Goal: Transaction & Acquisition: Purchase product/service

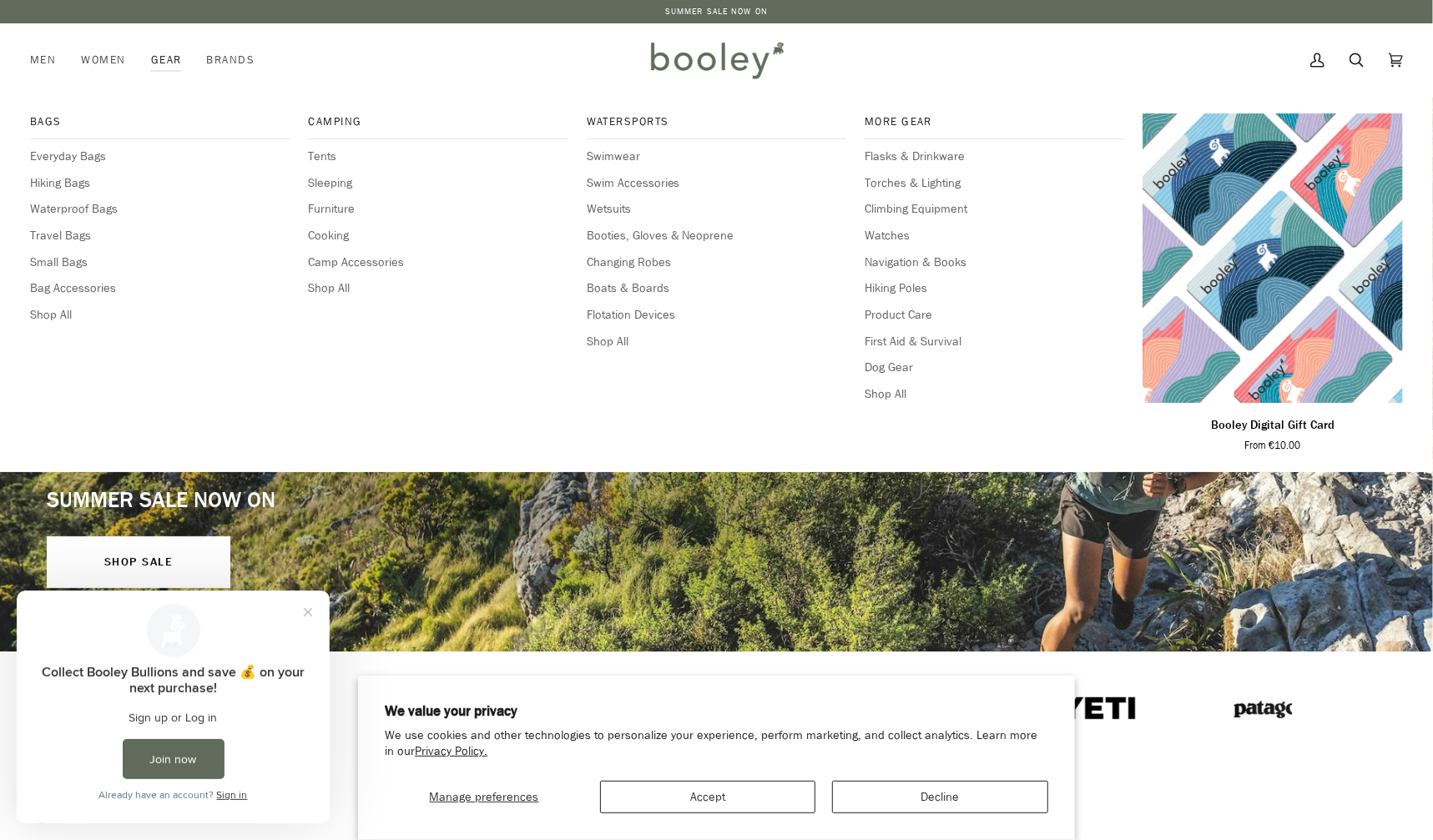
click at [182, 54] on link "Gear" at bounding box center [166, 60] width 56 height 74
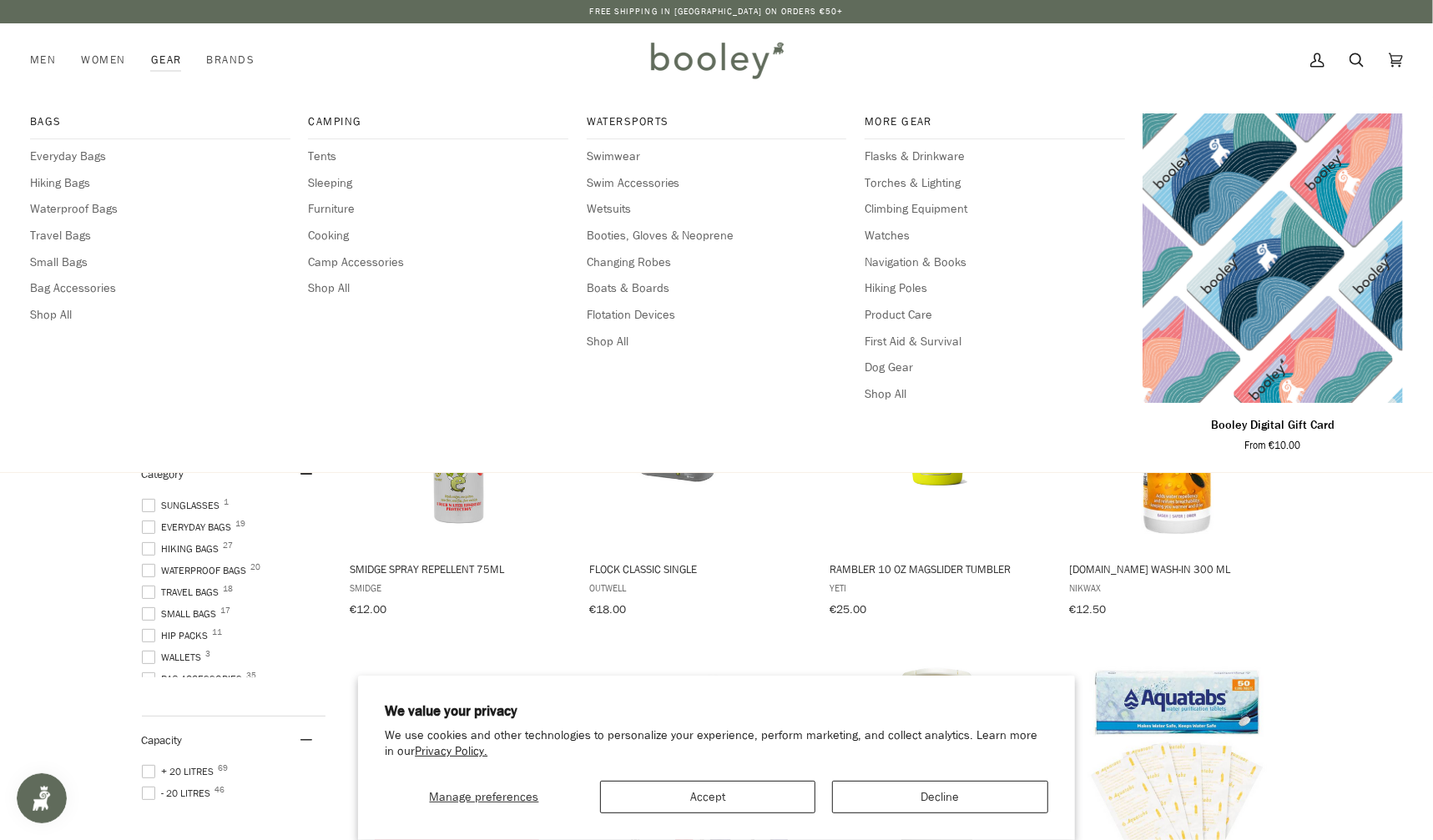
click at [176, 60] on link "Gear" at bounding box center [166, 60] width 56 height 74
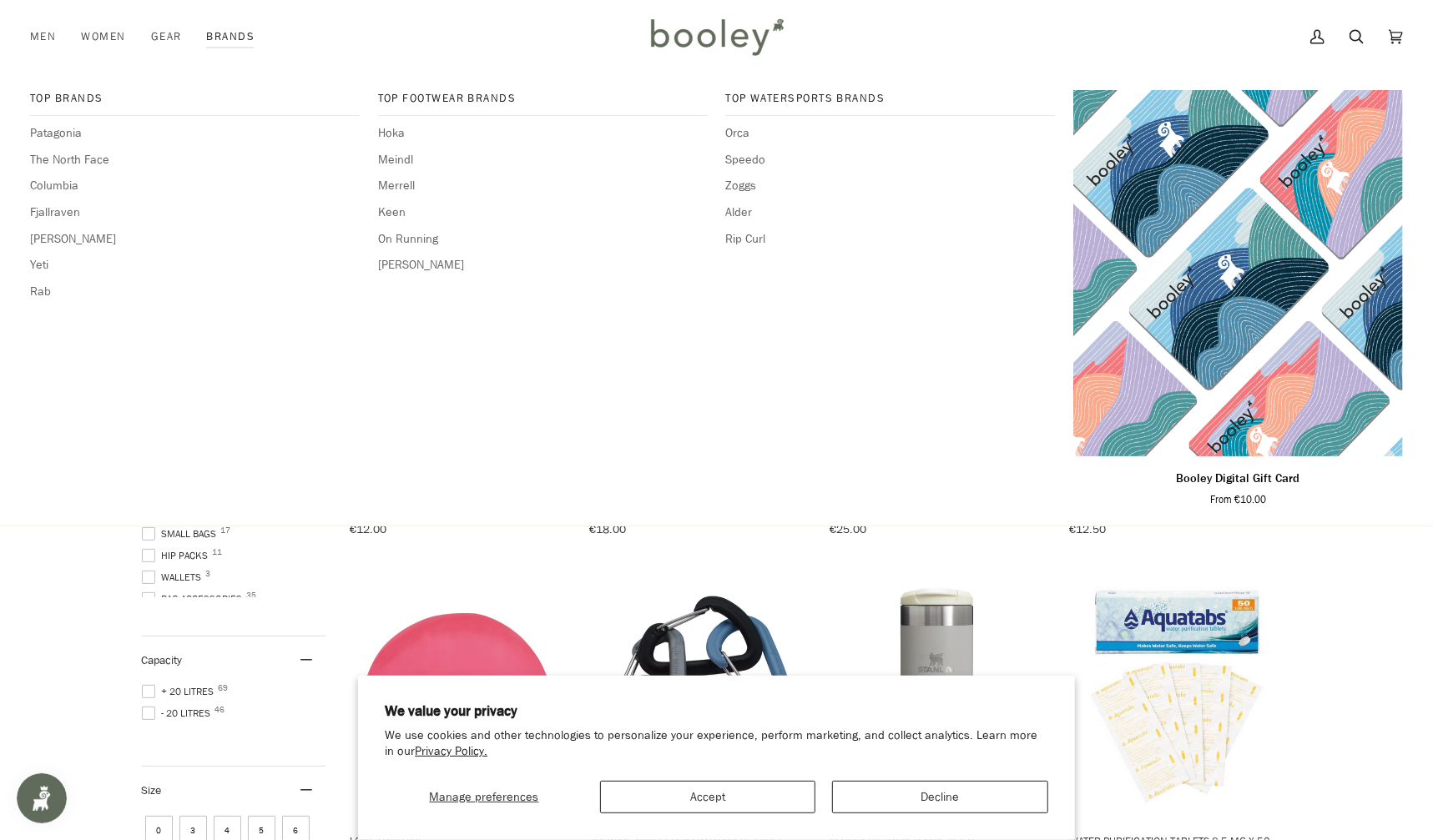
scroll to position [82, 0]
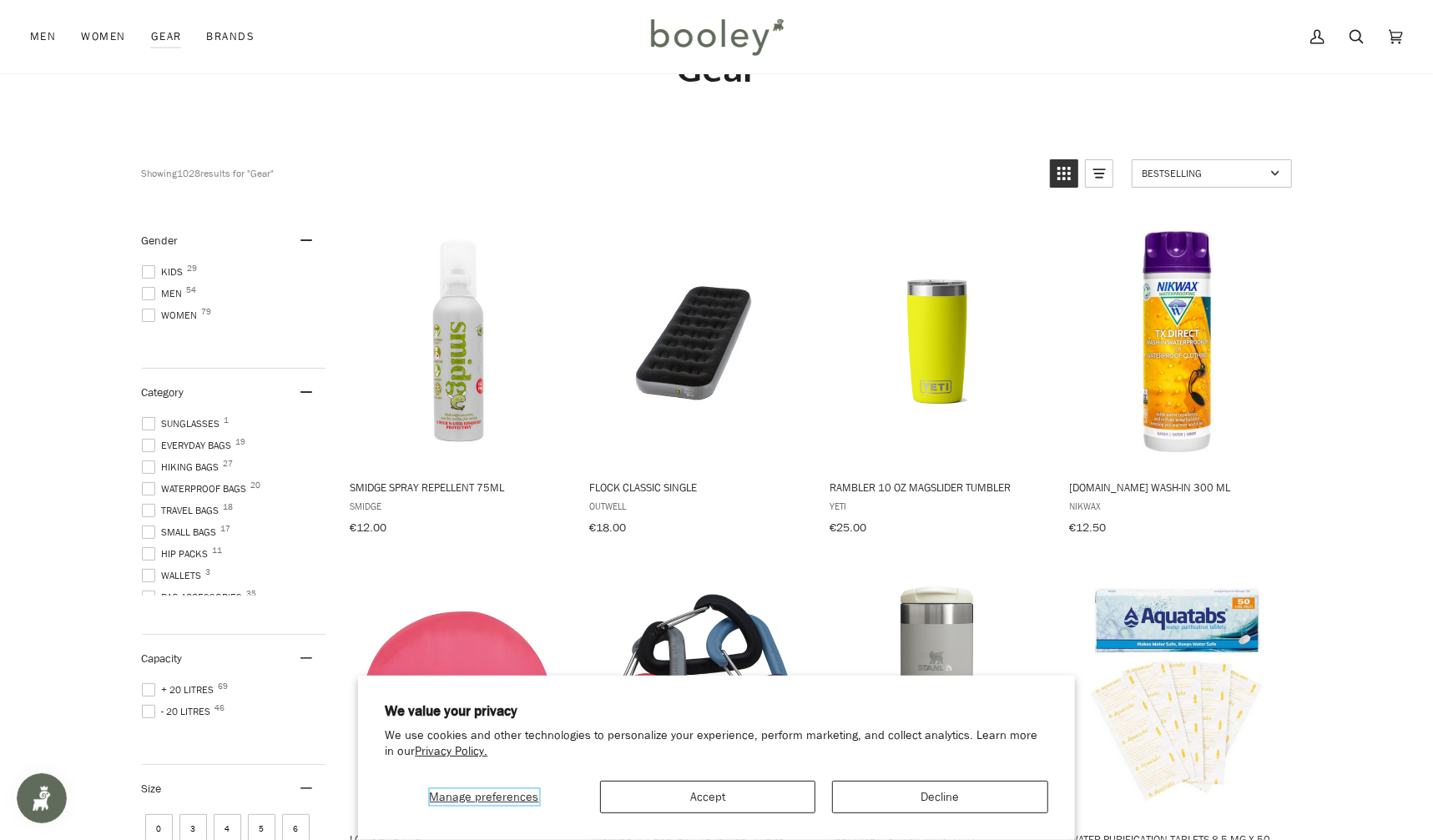
click at [499, 789] on span "Manage preferences" at bounding box center [485, 797] width 110 height 16
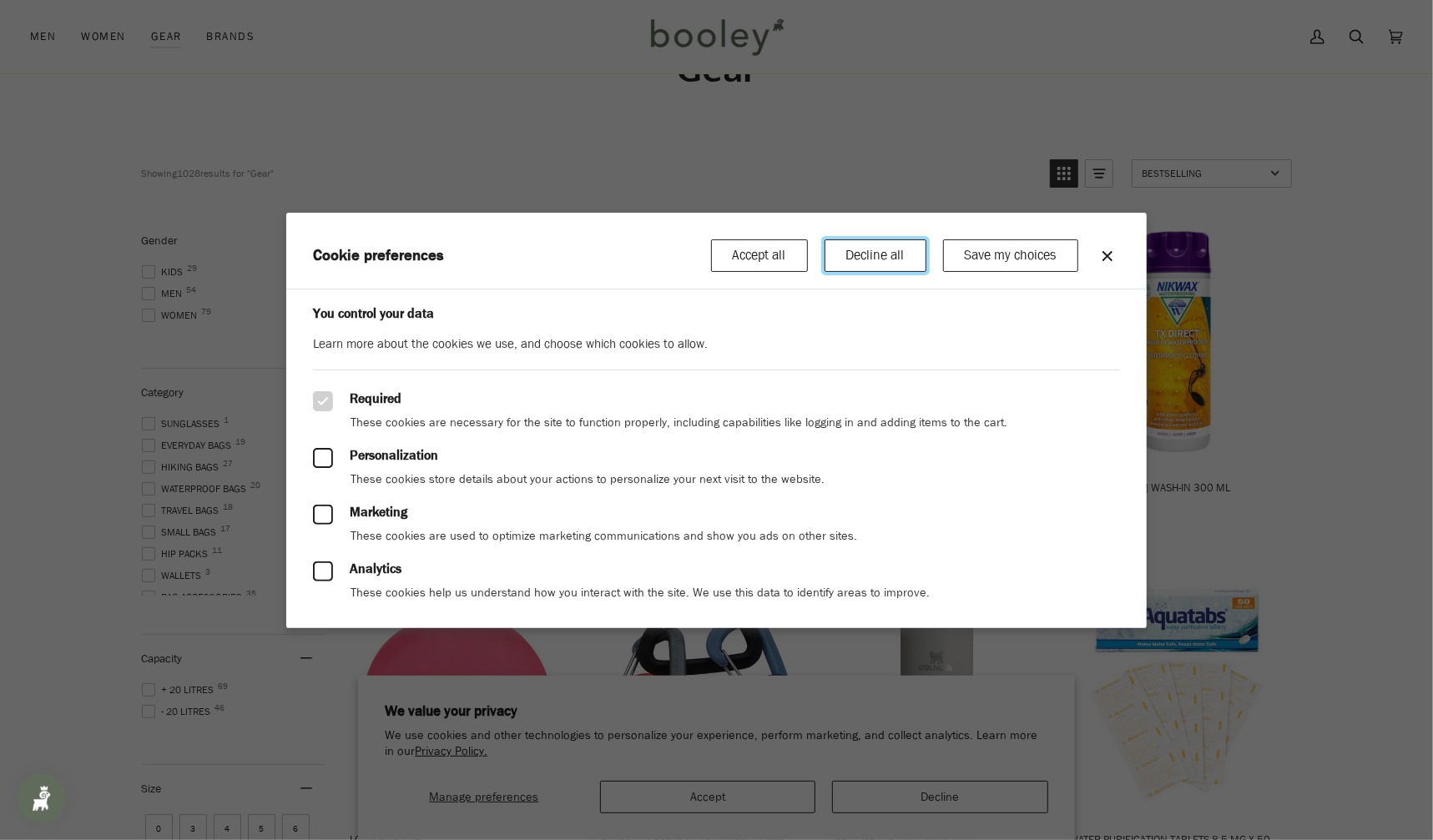
click at [892, 259] on button "Decline all" at bounding box center [875, 254] width 102 height 32
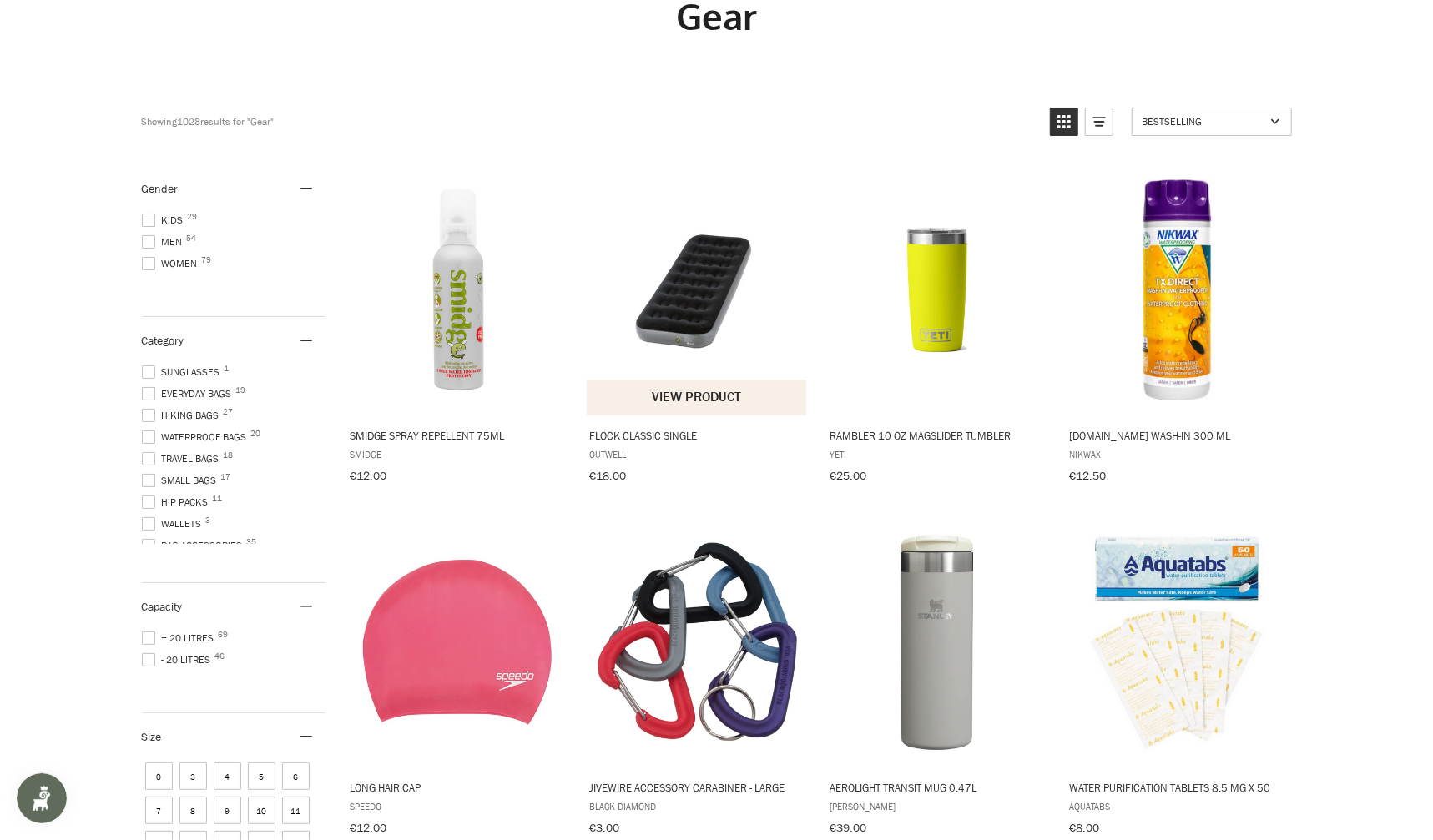
scroll to position [0, 0]
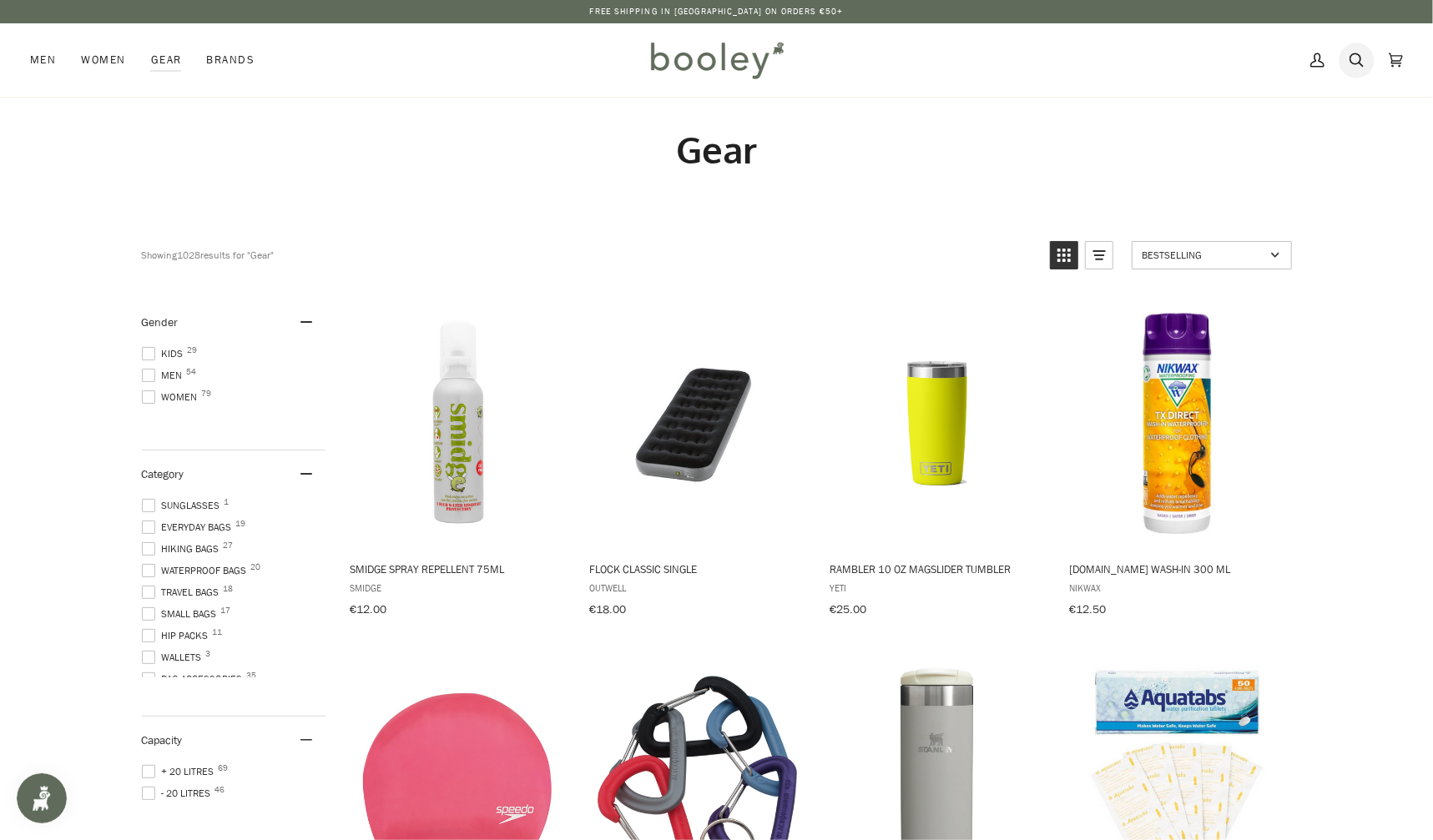
click at [1360, 58] on icon at bounding box center [1357, 60] width 14 height 14
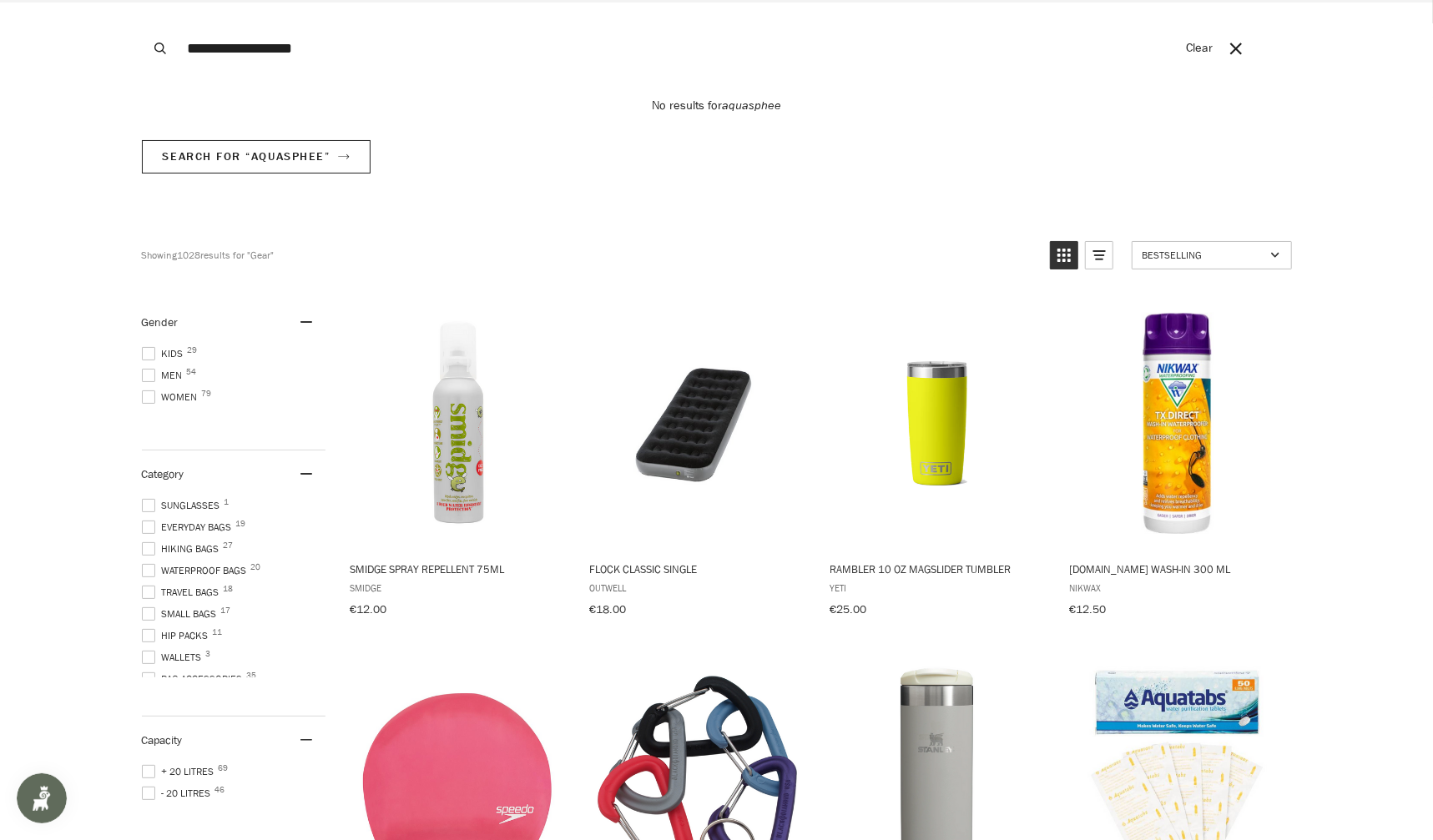
type input "**********"
click at [142, 0] on button "Search" at bounding box center [160, 48] width 37 height 97
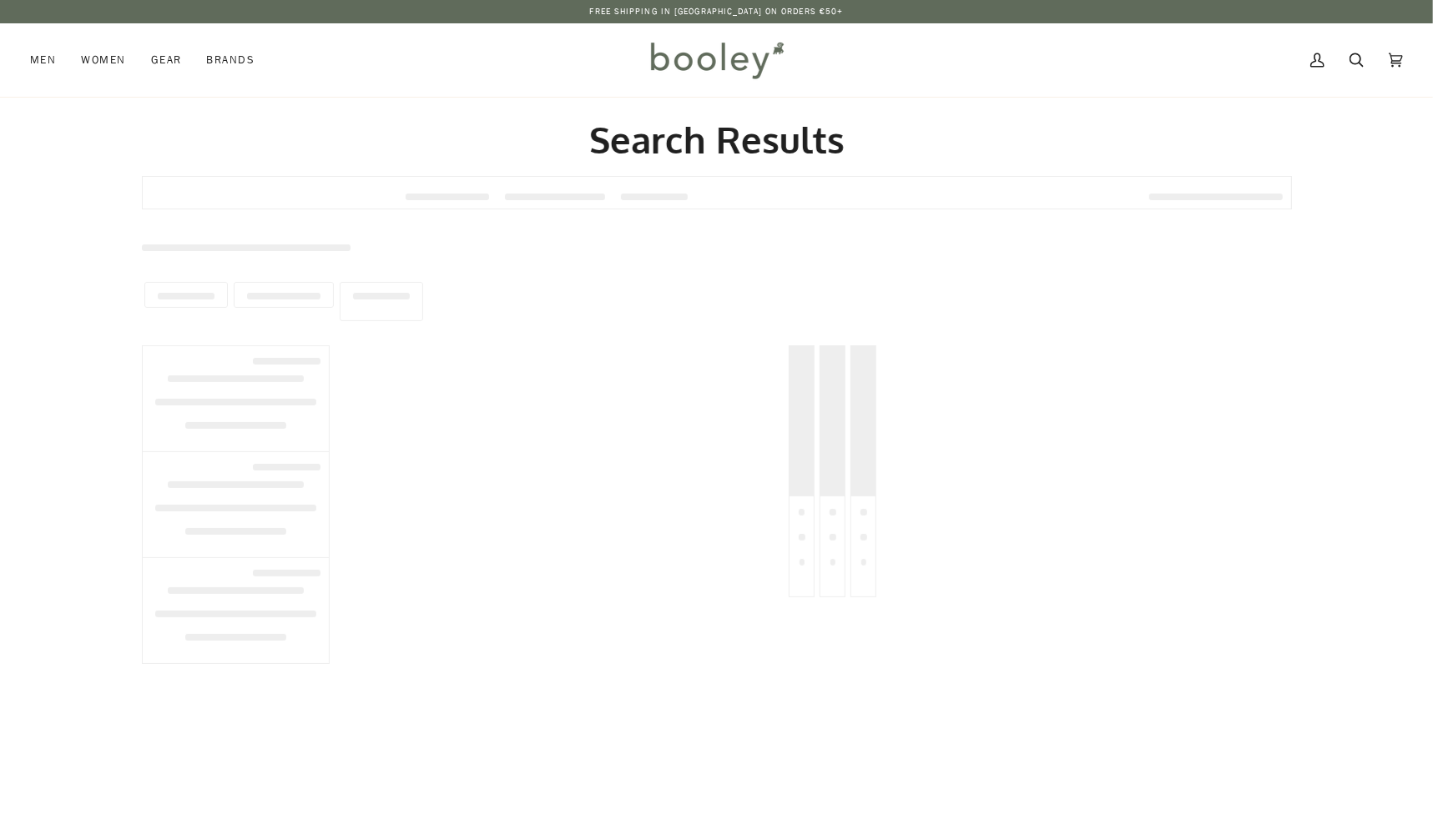
type input "**********"
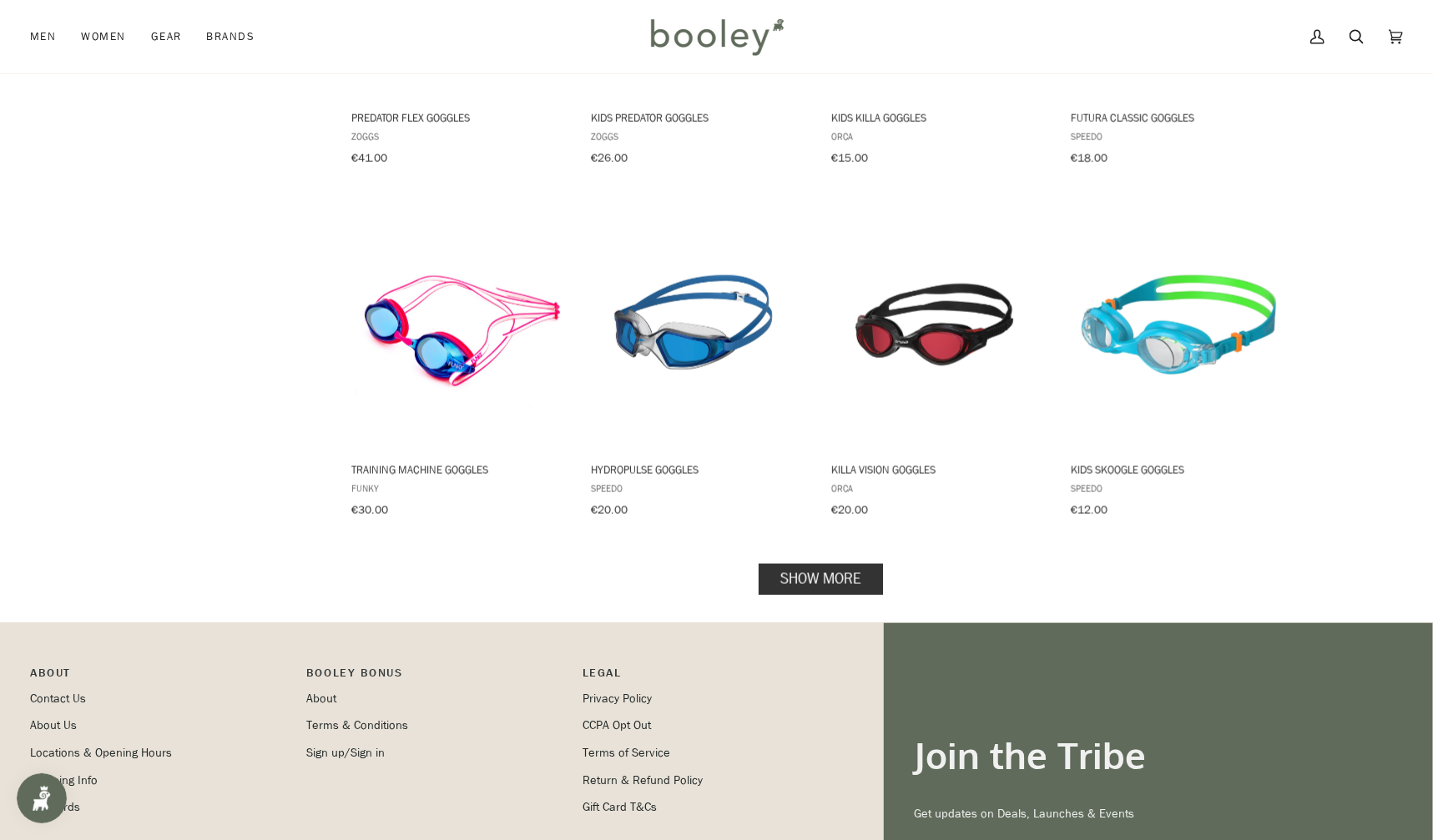
scroll to position [1612, 0]
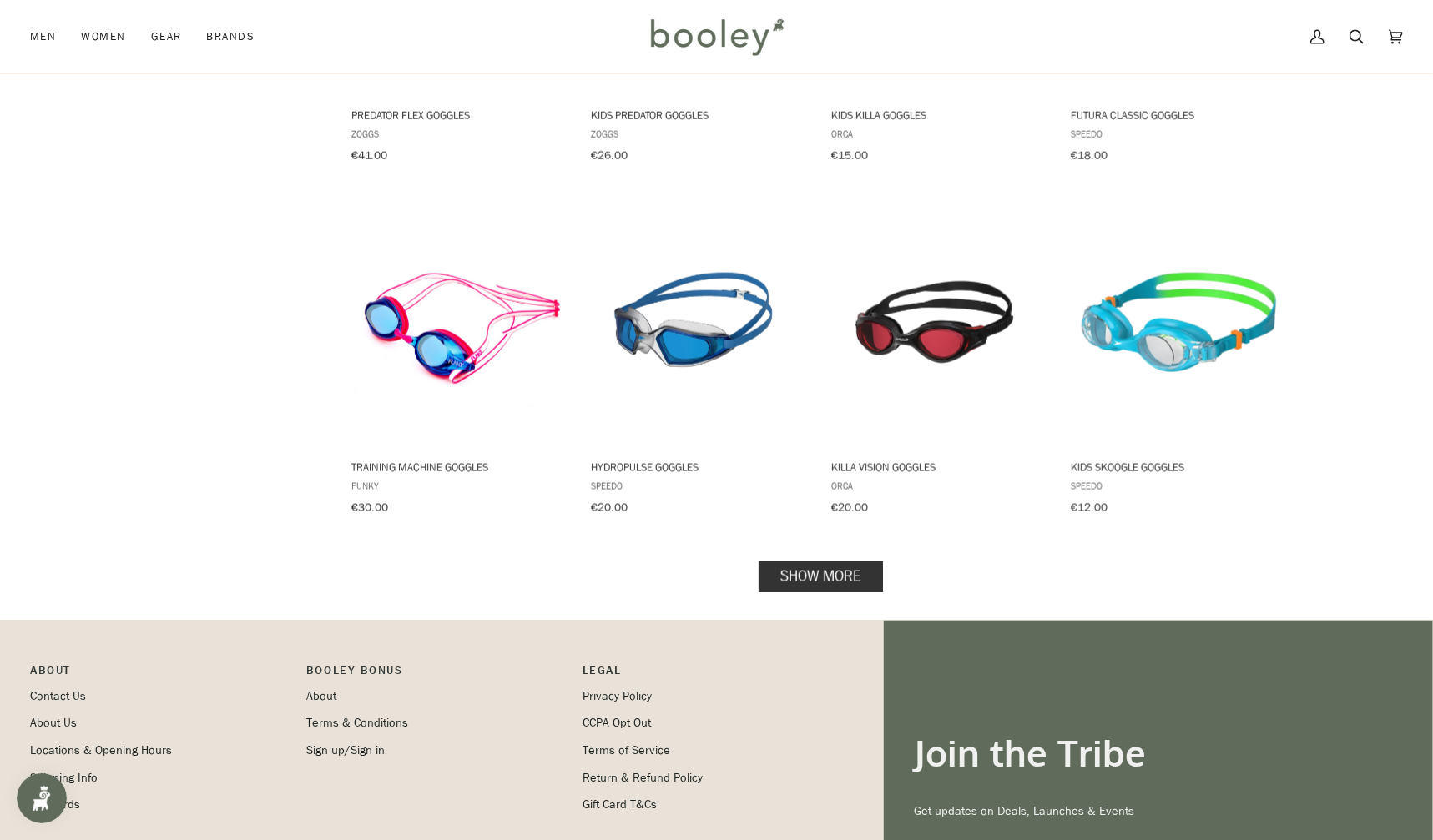
click at [785, 567] on link "Show more" at bounding box center [820, 578] width 124 height 31
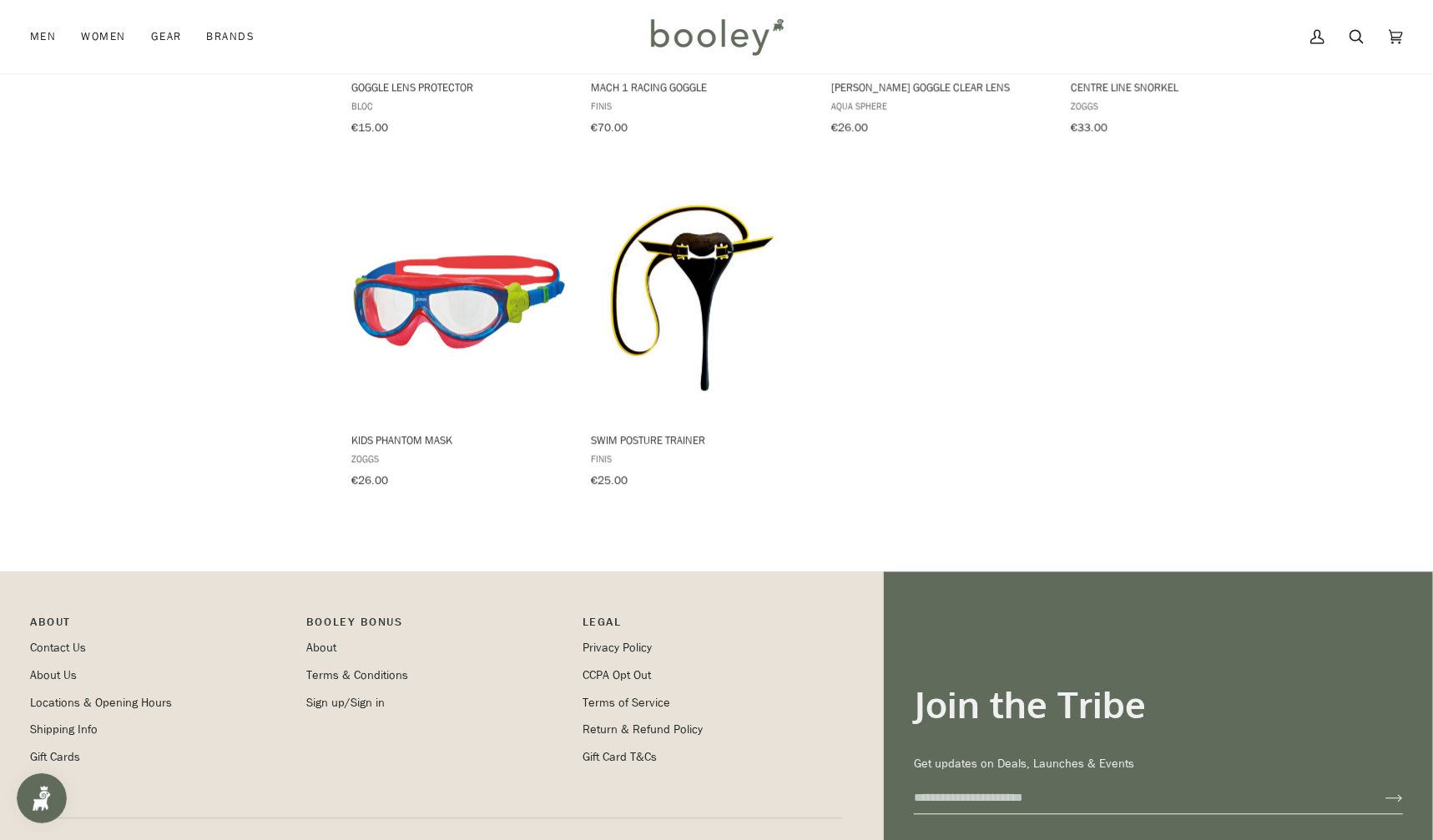
scroll to position [2849, 0]
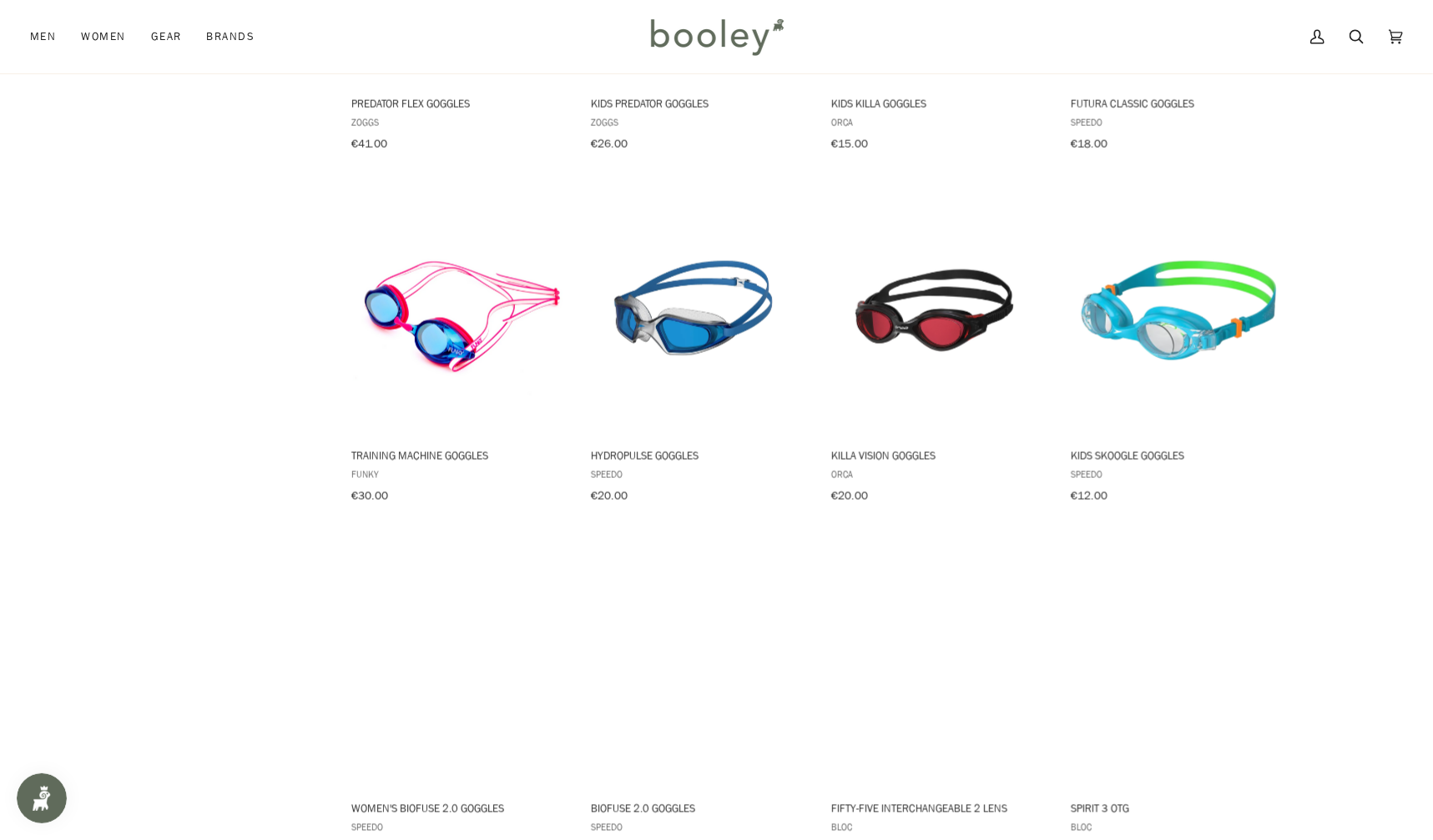
scroll to position [1612, 0]
